Goal: Transaction & Acquisition: Purchase product/service

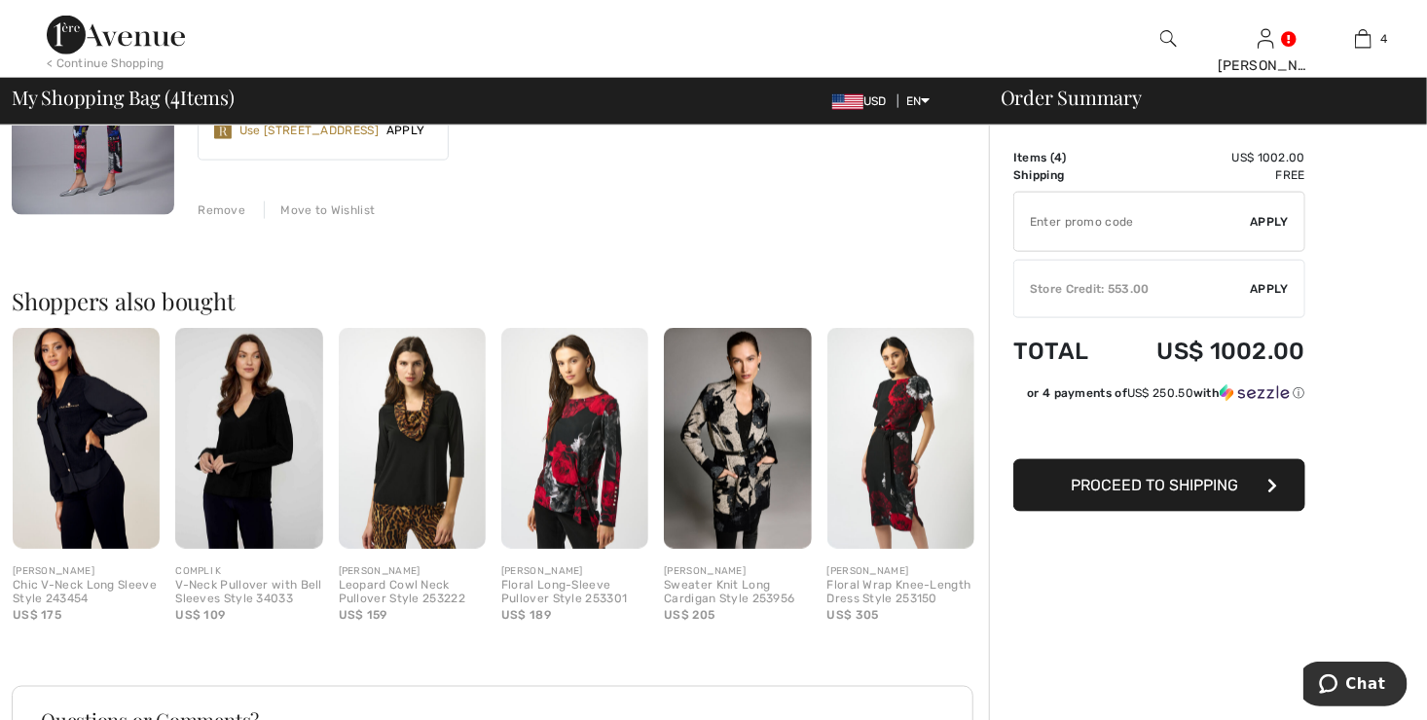
scroll to position [1125, 0]
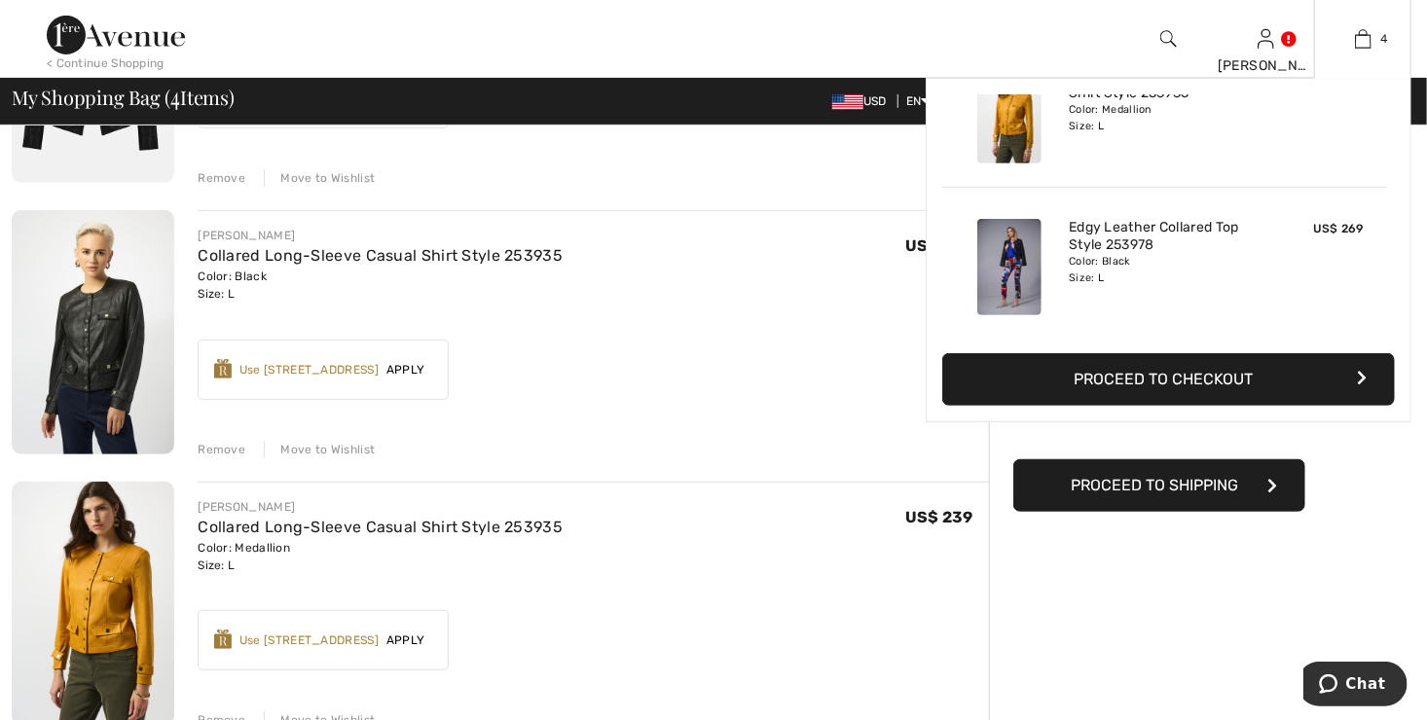
scroll to position [21, 0]
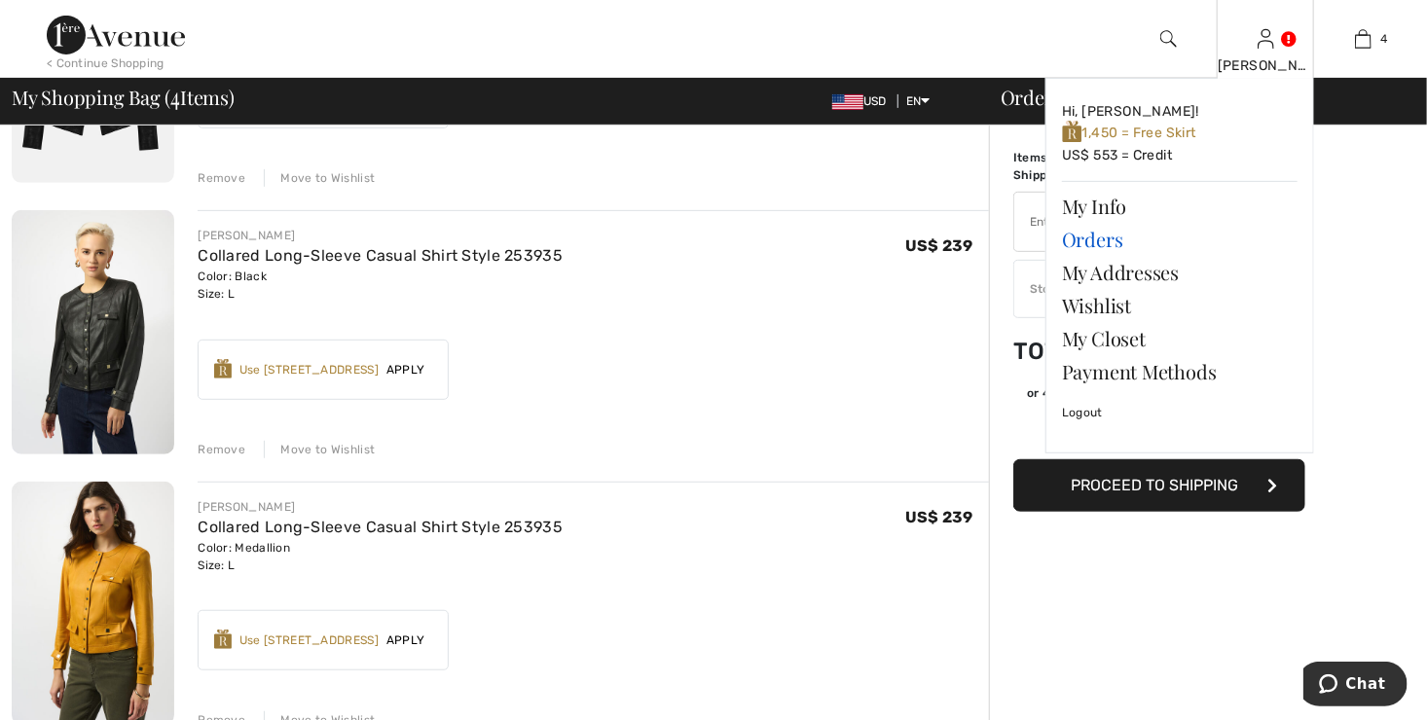
click at [1092, 241] on link "Orders" at bounding box center [1180, 239] width 236 height 33
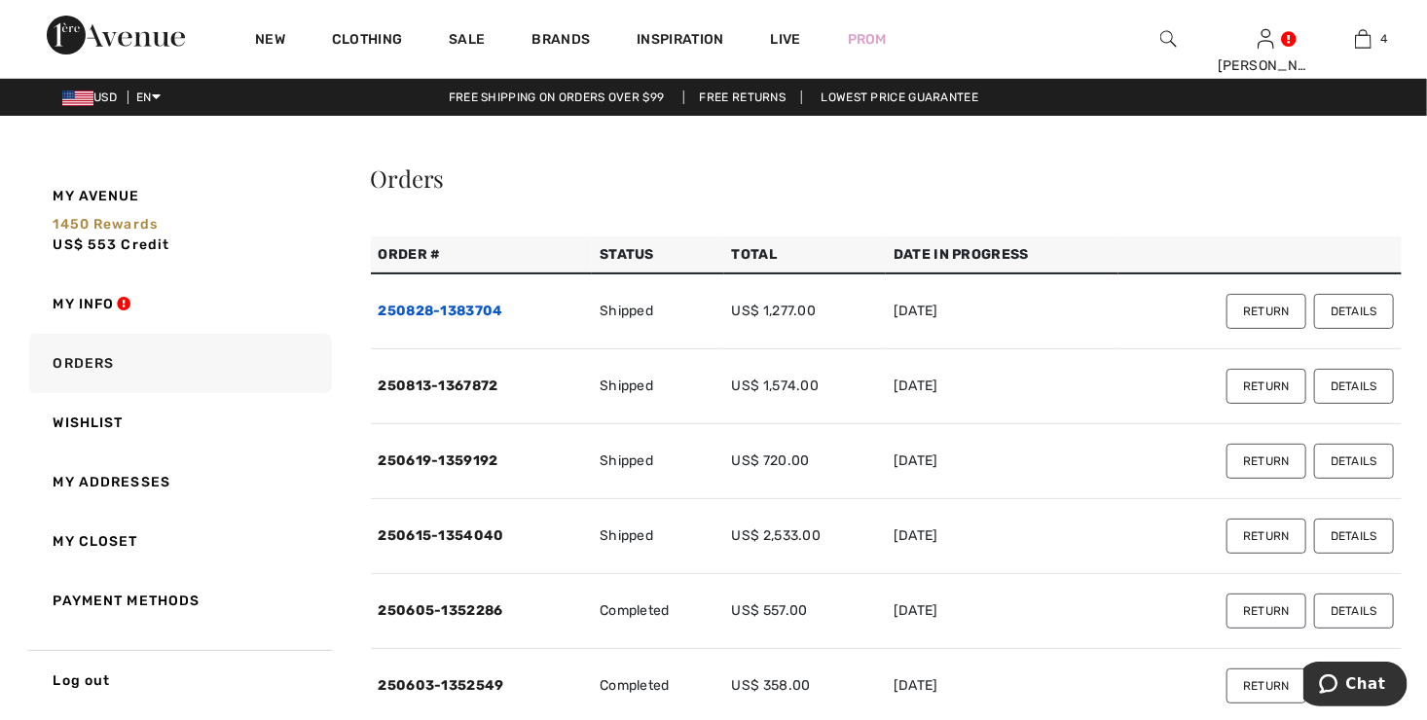
click at [472, 308] on link "250828-1383704" at bounding box center [441, 311] width 125 height 17
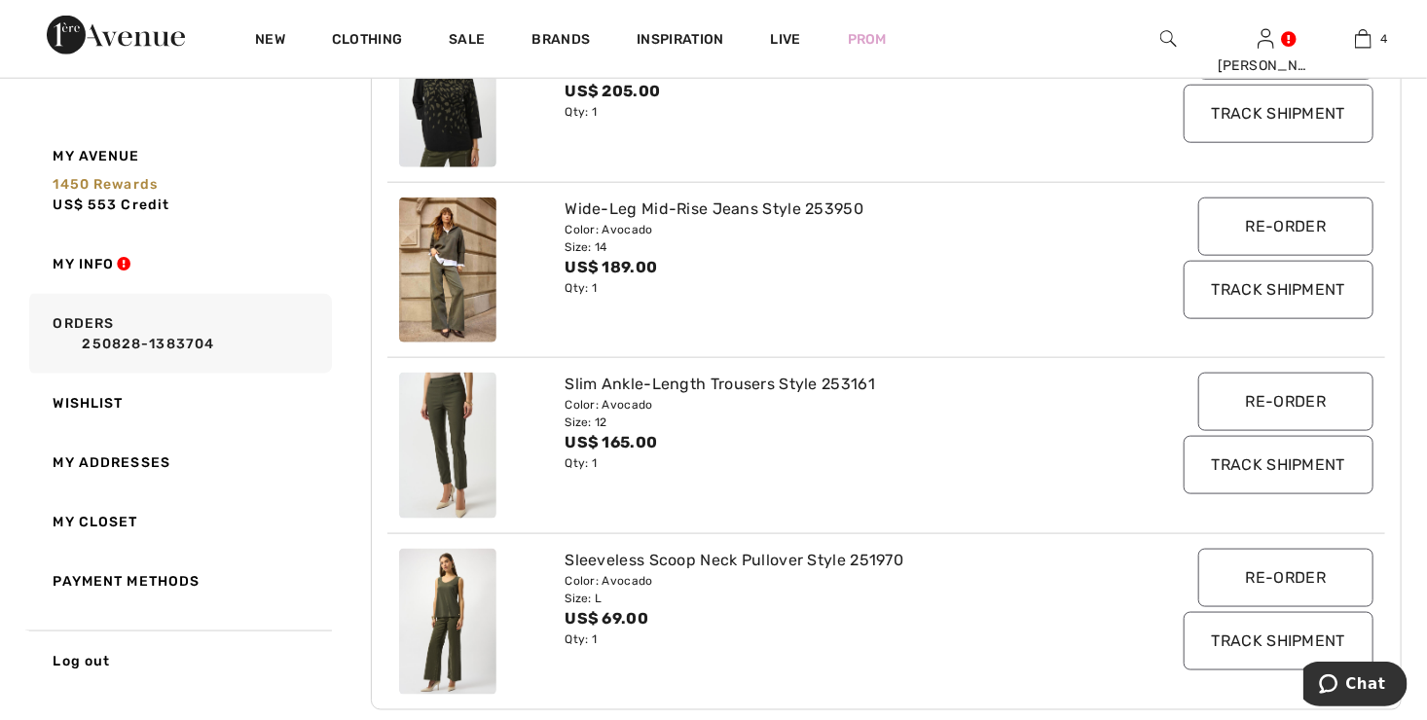
scroll to position [973, 0]
click at [1243, 401] on input "Re-order" at bounding box center [1285, 400] width 175 height 58
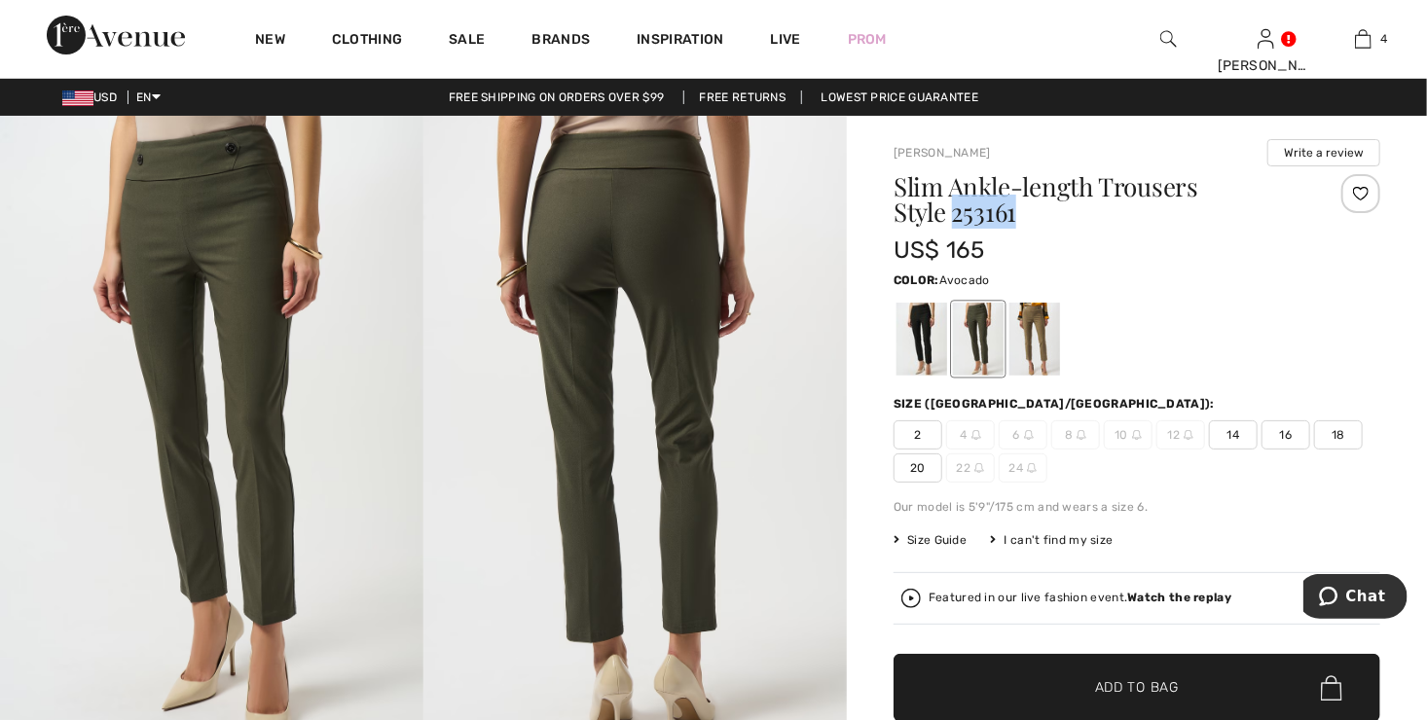
drag, startPoint x: 957, startPoint y: 213, endPoint x: 1033, endPoint y: 212, distance: 75.9
click at [1033, 212] on h1 "Slim Ankle-length Trousers Style 253161" at bounding box center [1096, 199] width 406 height 51
drag, startPoint x: 1033, startPoint y: 212, endPoint x: 978, endPoint y: 215, distance: 54.6
copy h1 "253161"
click at [904, 184] on h1 "Slim Ankle-length Trousers Style 253161" at bounding box center [1096, 199] width 406 height 51
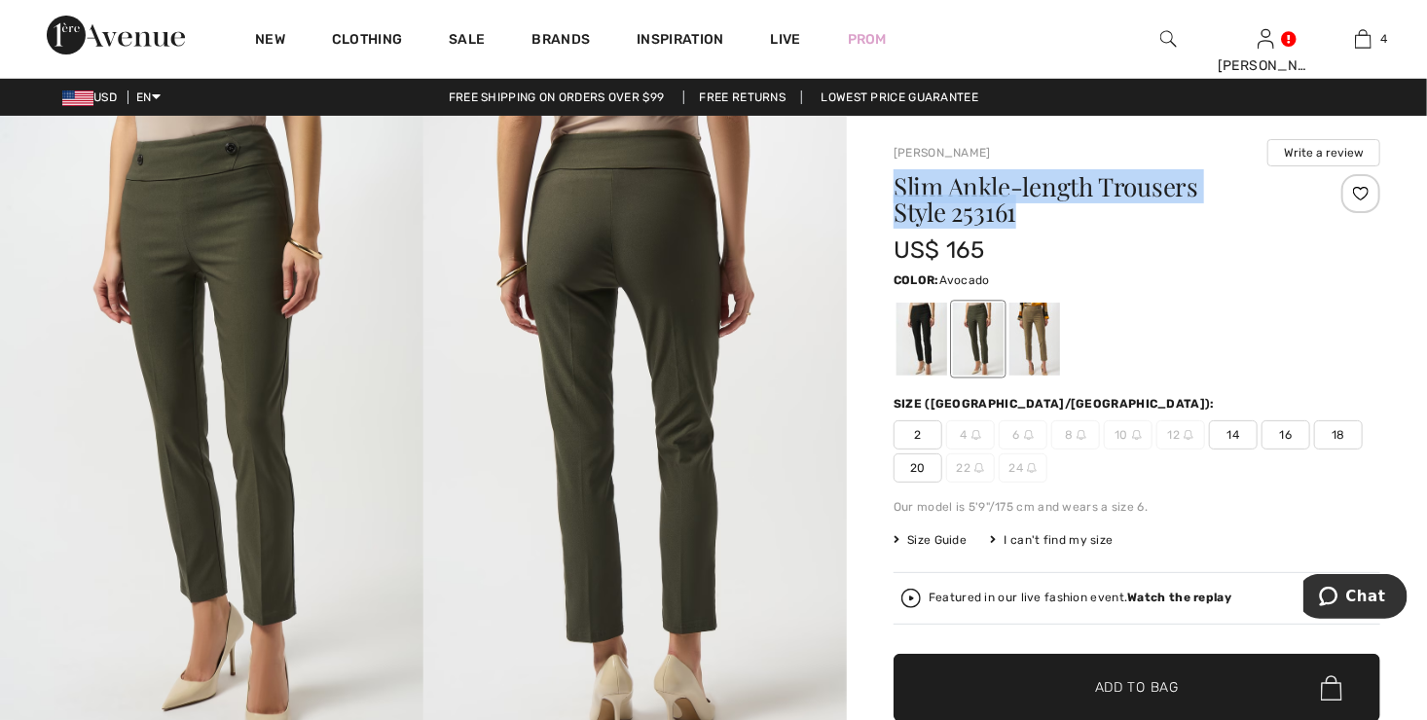
drag, startPoint x: 896, startPoint y: 181, endPoint x: 1034, endPoint y: 206, distance: 140.5
click at [1034, 206] on h1 "Slim Ankle-length Trousers Style 253161" at bounding box center [1096, 199] width 406 height 51
drag, startPoint x: 1034, startPoint y: 206, endPoint x: 986, endPoint y: 202, distance: 48.8
copy h1 "Slim Ankle-length Trousers Style 253161"
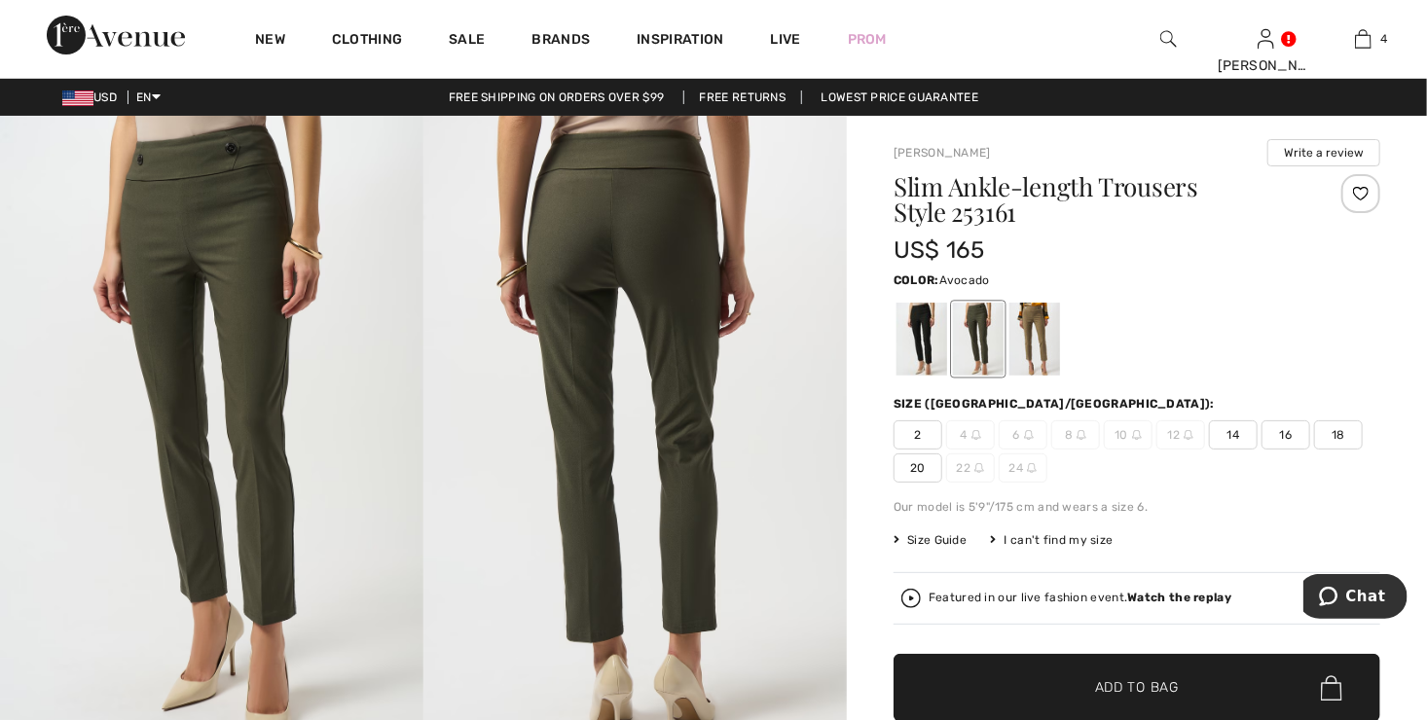
click at [943, 536] on span "Size Guide" at bounding box center [929, 540] width 73 height 18
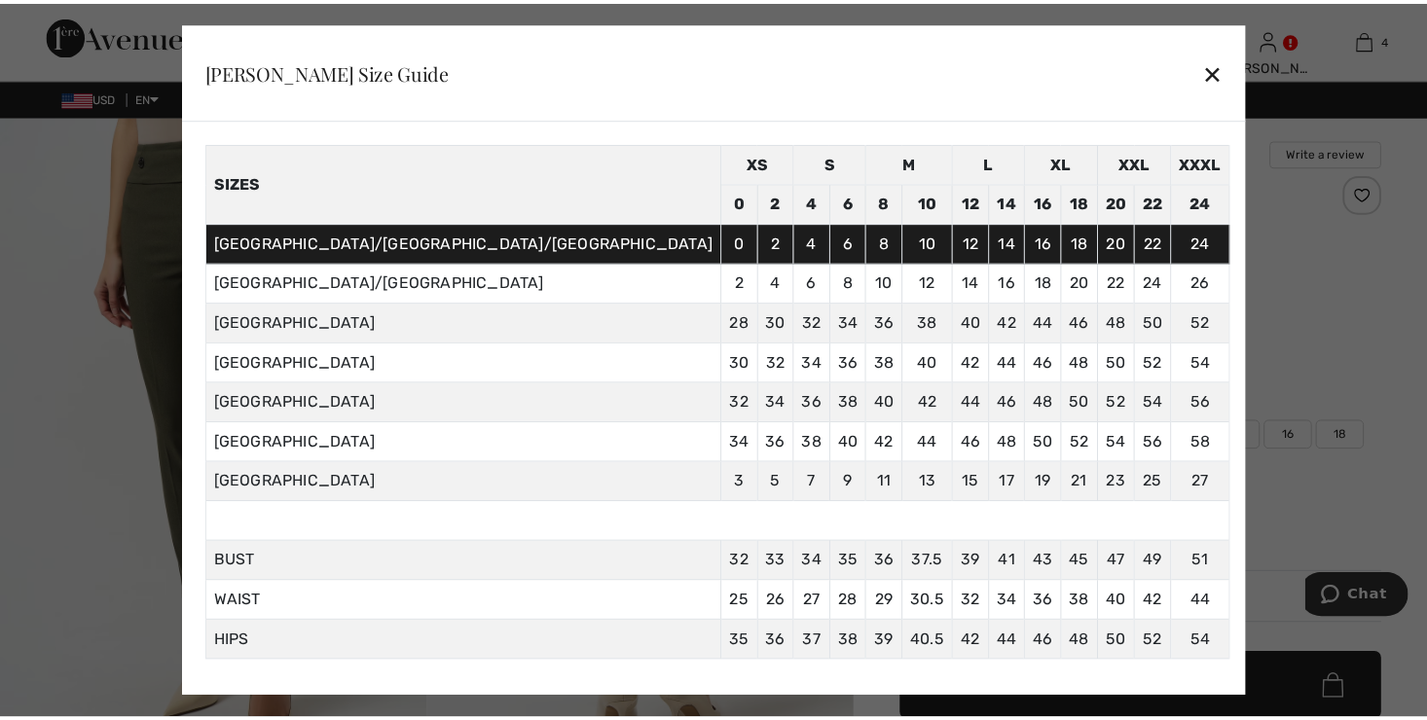
scroll to position [101, 0]
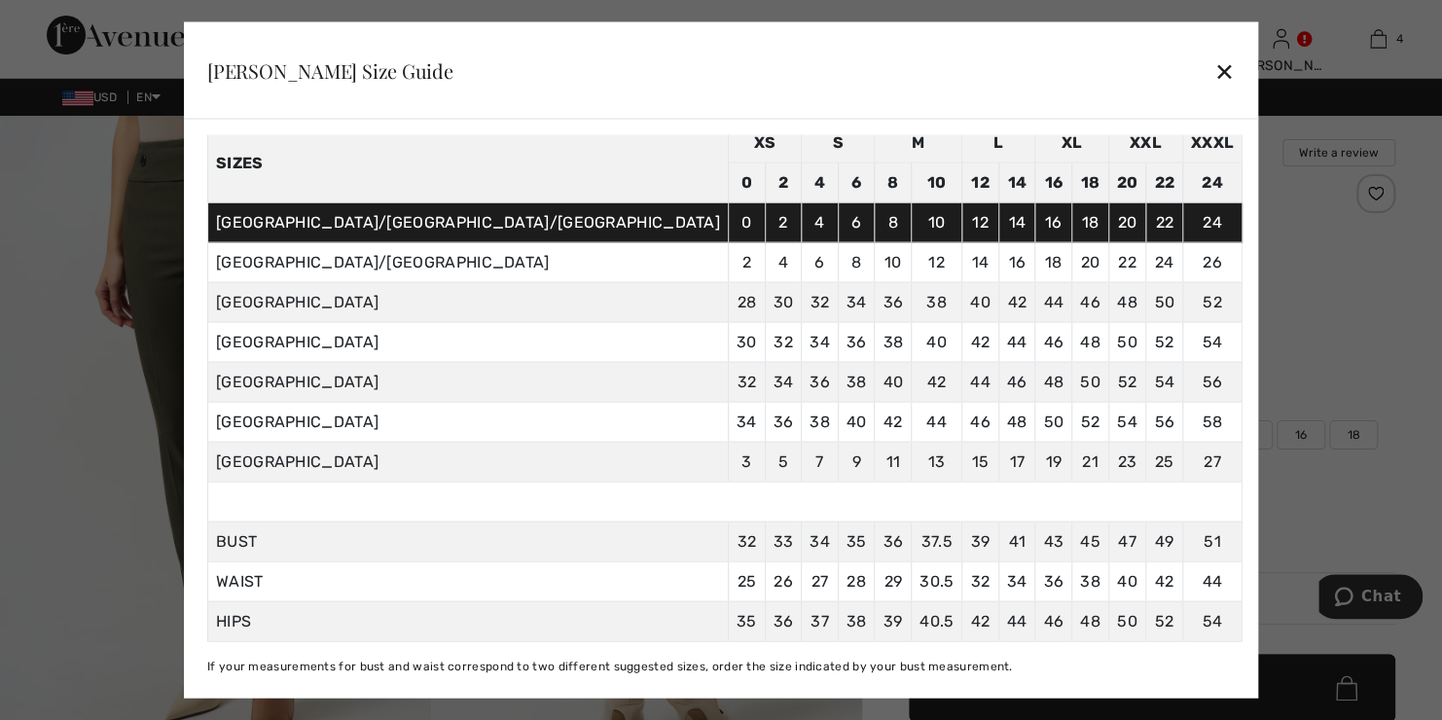
click at [1214, 70] on div "✕" at bounding box center [1224, 70] width 20 height 41
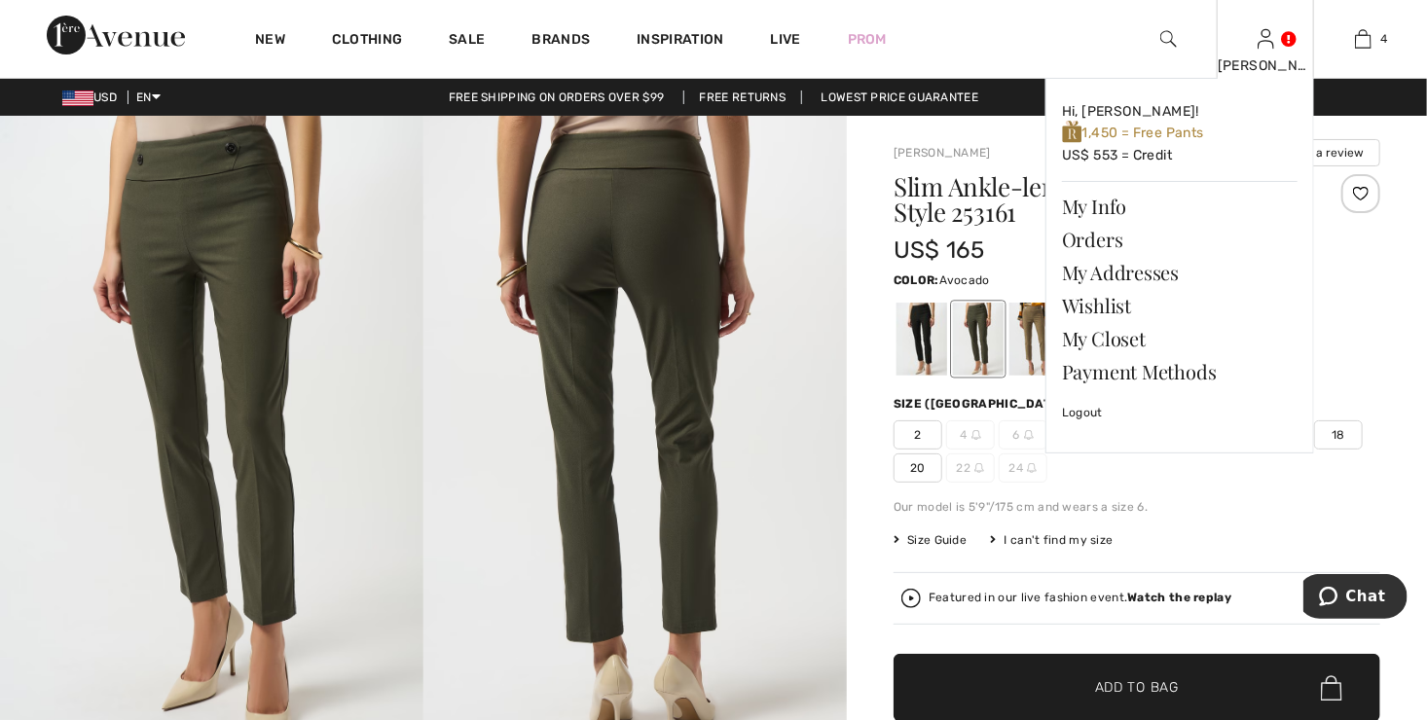
scroll to position [0, 0]
